Goal: Transaction & Acquisition: Purchase product/service

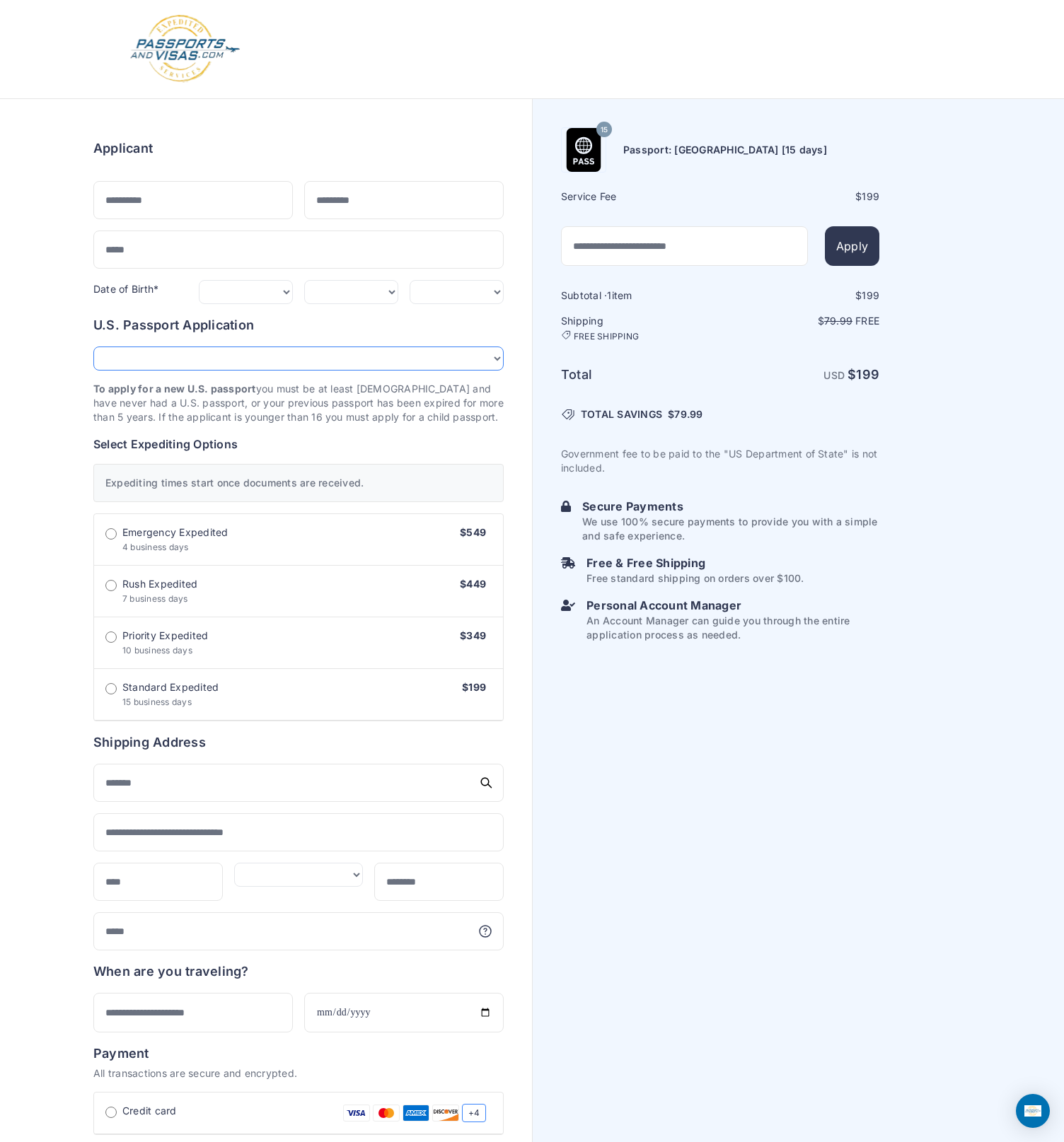
select select "****"
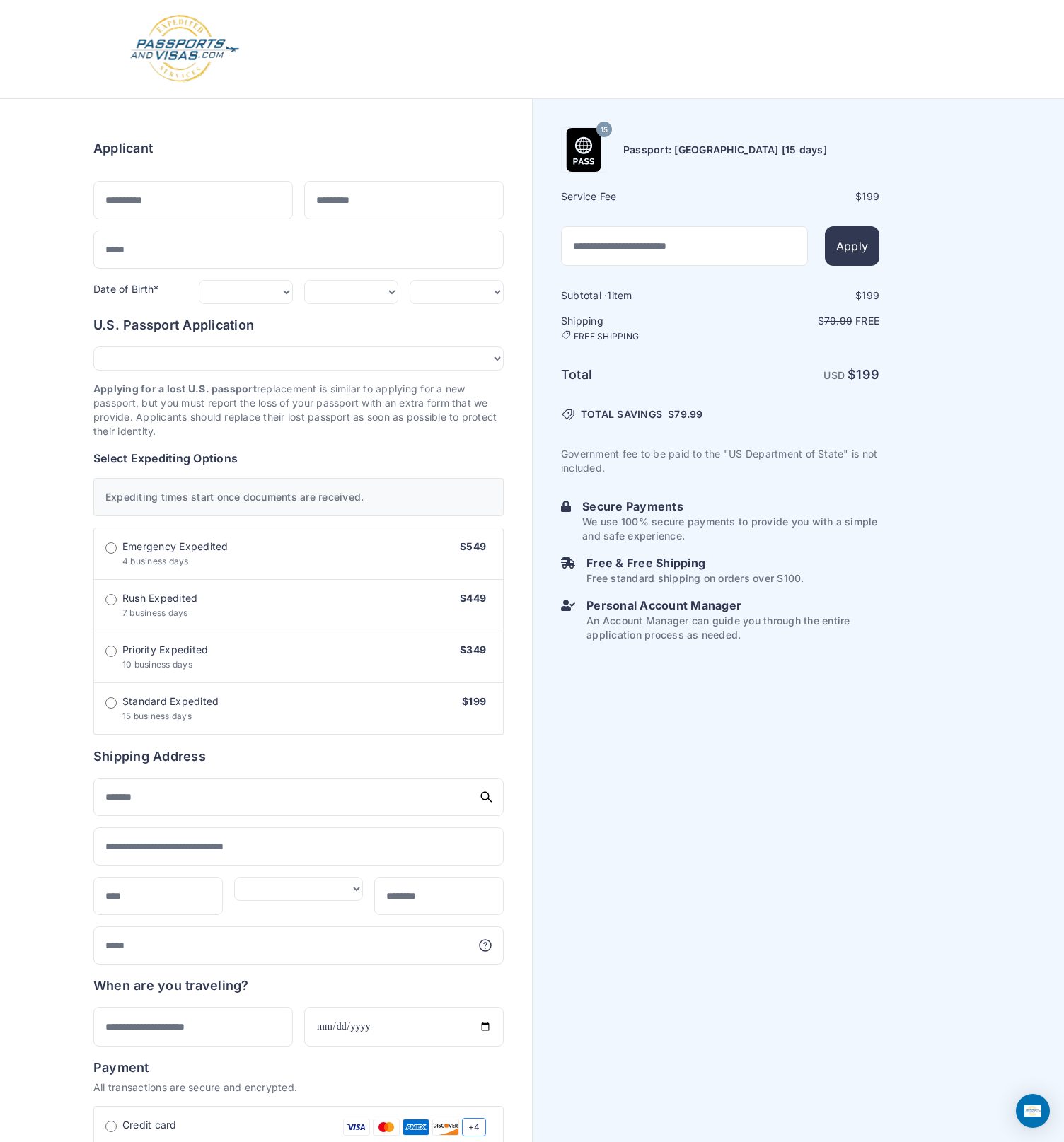
click at [198, 42] on img at bounding box center [185, 49] width 113 height 70
